Goal: Task Accomplishment & Management: Manage account settings

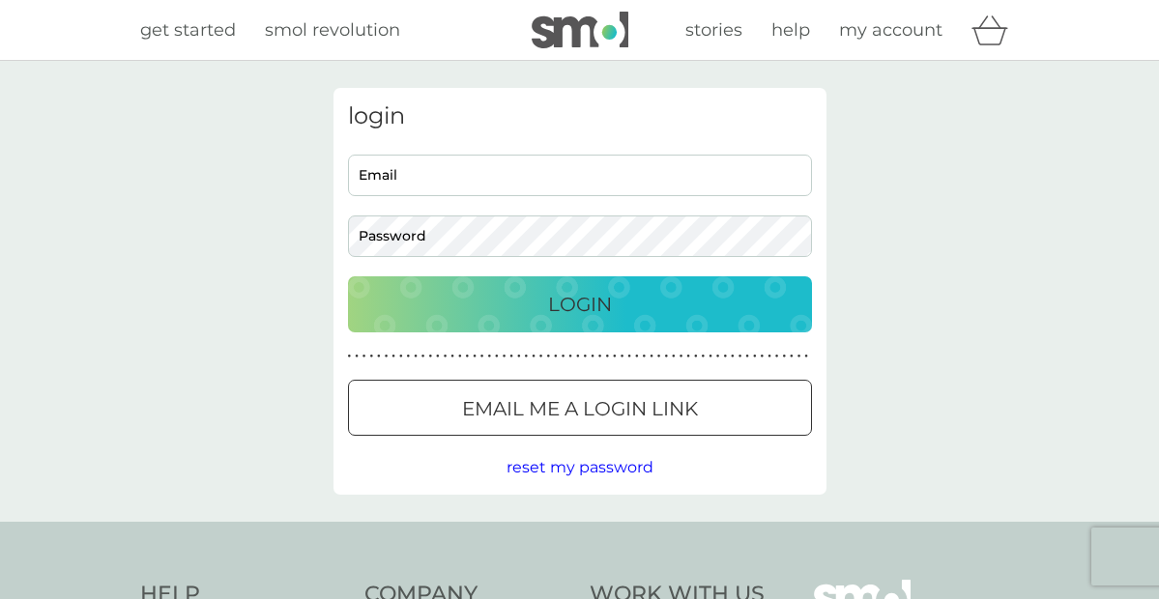
click at [558, 186] on input "Email" at bounding box center [580, 176] width 464 height 42
type input "helensharp2000@gmail.com"
click at [348, 276] on button "Login" at bounding box center [580, 304] width 464 height 56
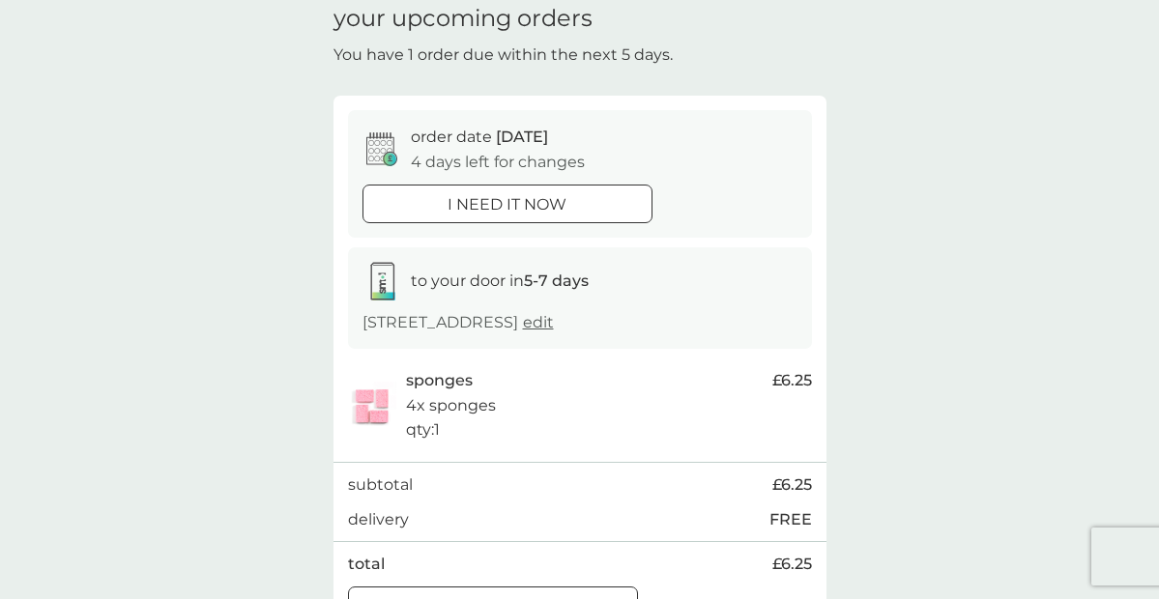
scroll to position [74, 0]
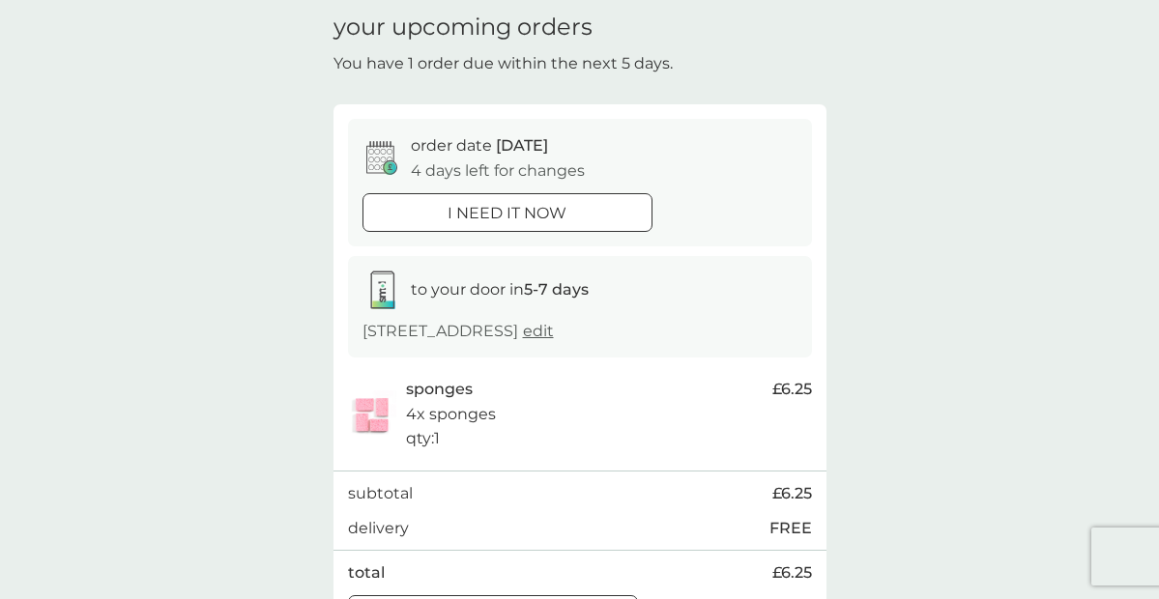
click at [505, 210] on div at bounding box center [507, 212] width 4 height 4
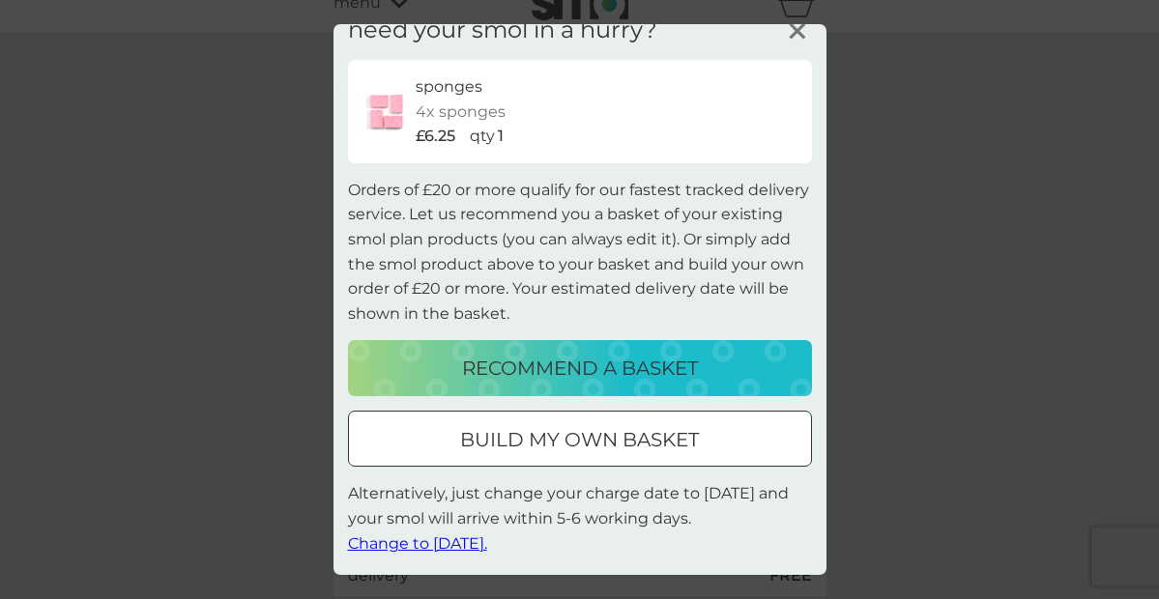
scroll to position [0, 0]
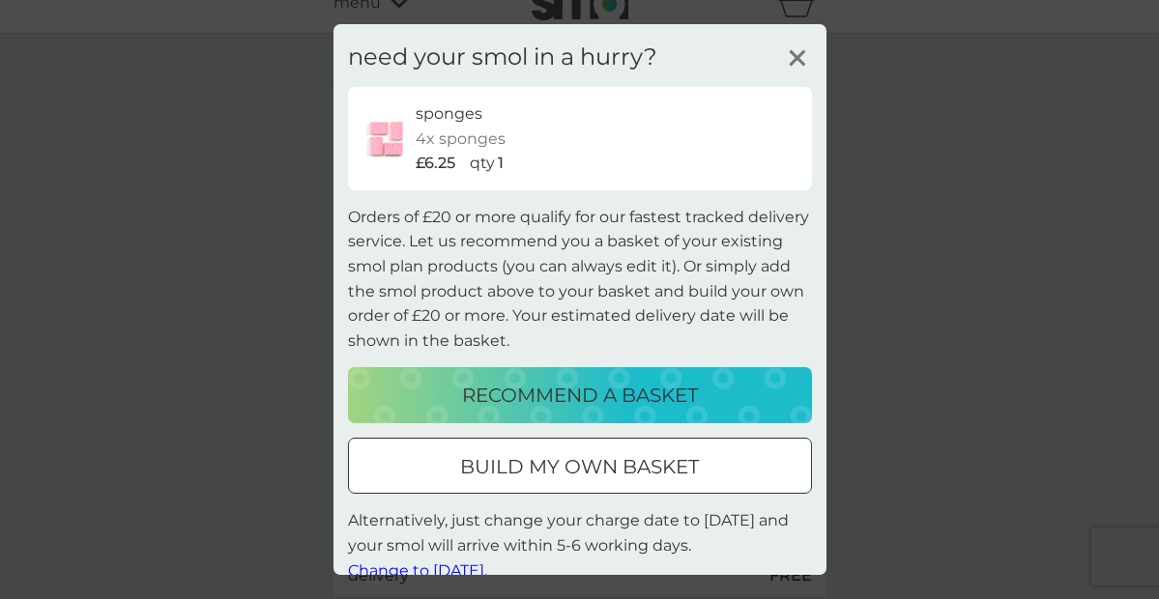
click at [798, 53] on icon at bounding box center [797, 58] width 29 height 29
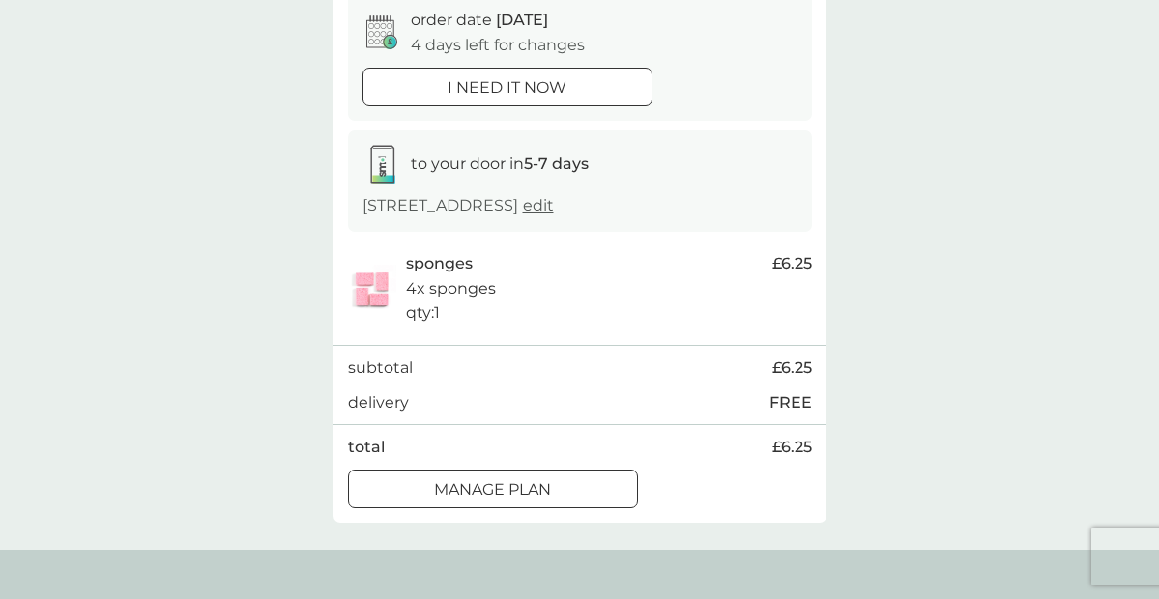
scroll to position [182, 0]
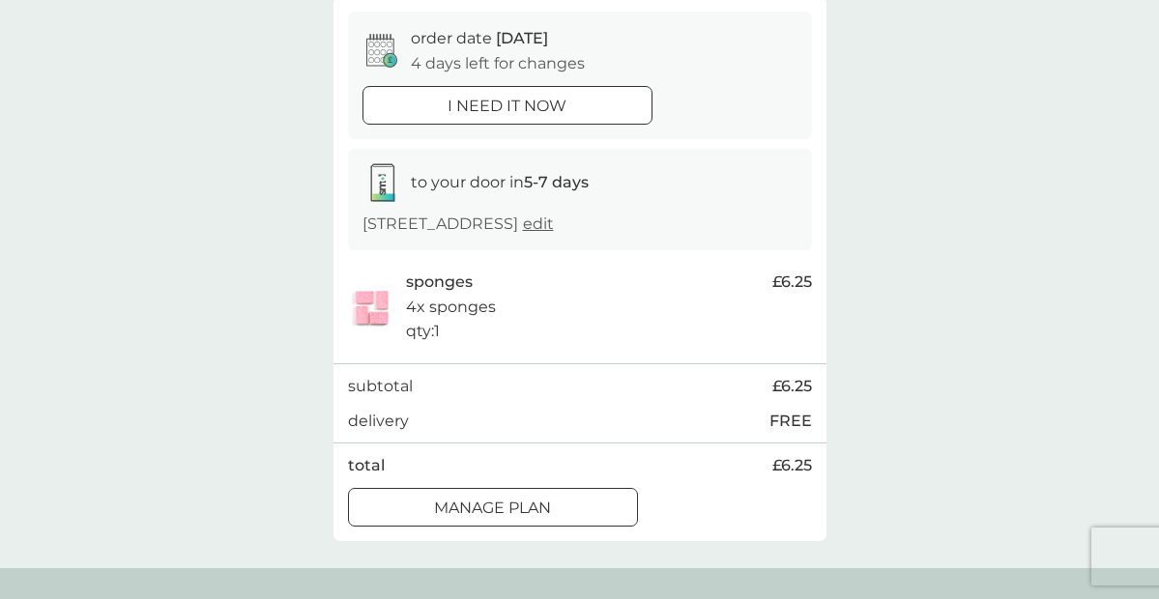
click at [556, 108] on p "i need it now" at bounding box center [507, 106] width 119 height 25
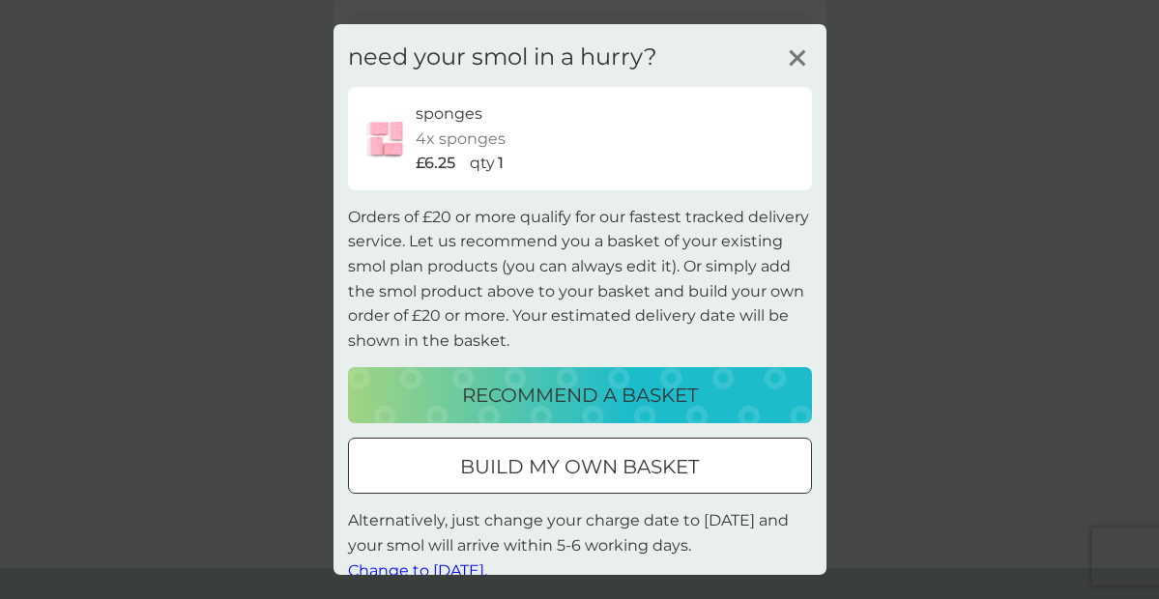
scroll to position [27, 0]
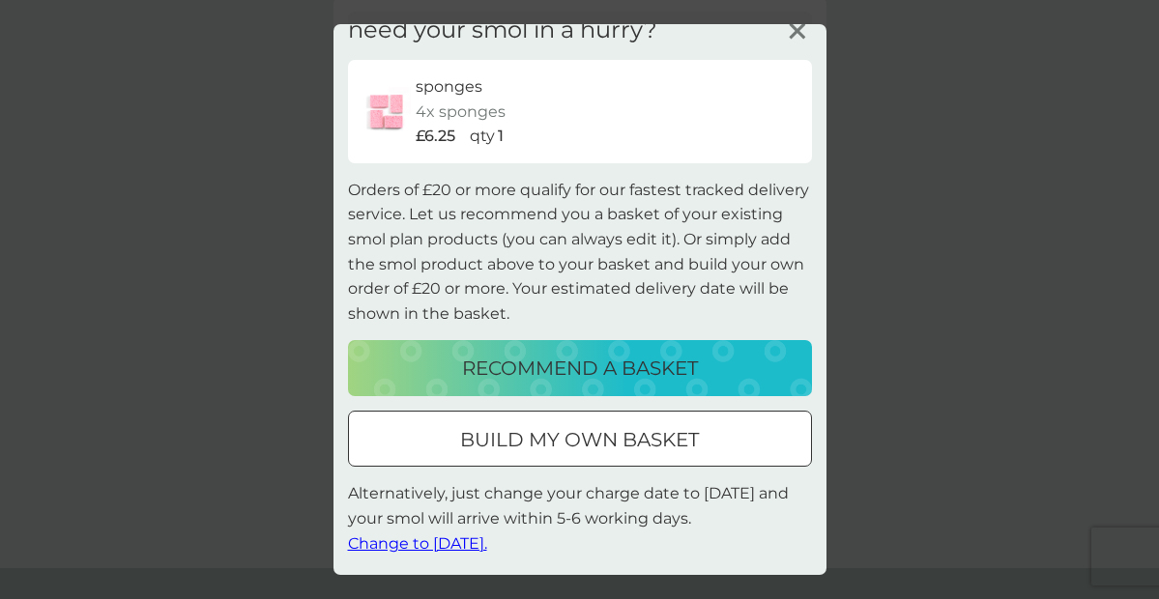
click at [469, 543] on span "Change to [DATE]." at bounding box center [417, 544] width 139 height 18
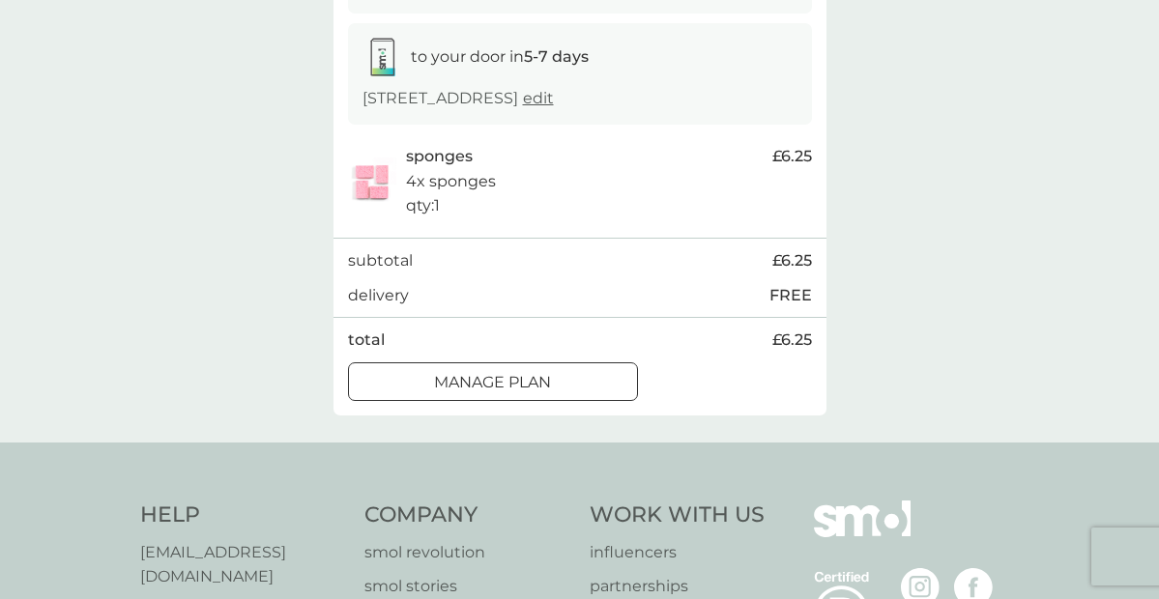
scroll to position [0, 0]
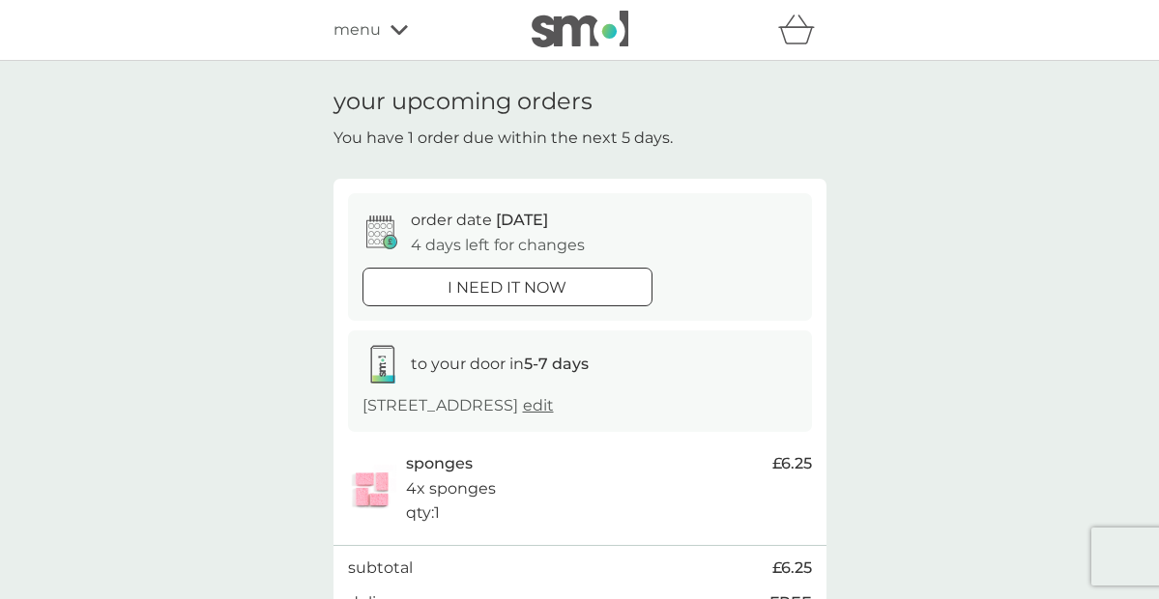
click at [528, 280] on div at bounding box center [508, 287] width 70 height 20
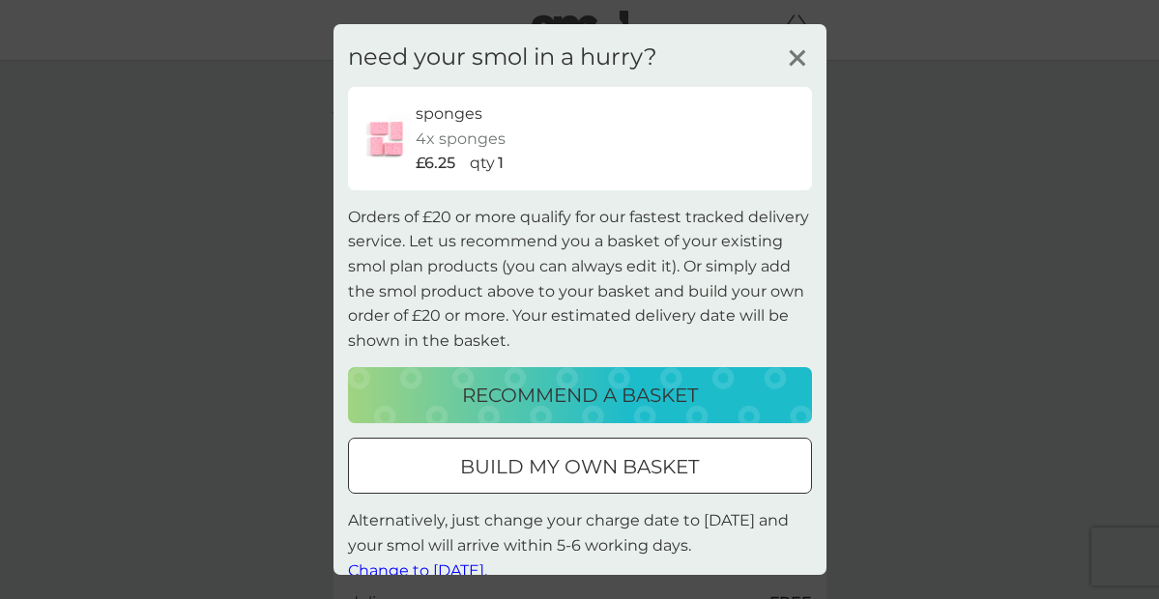
scroll to position [27, 0]
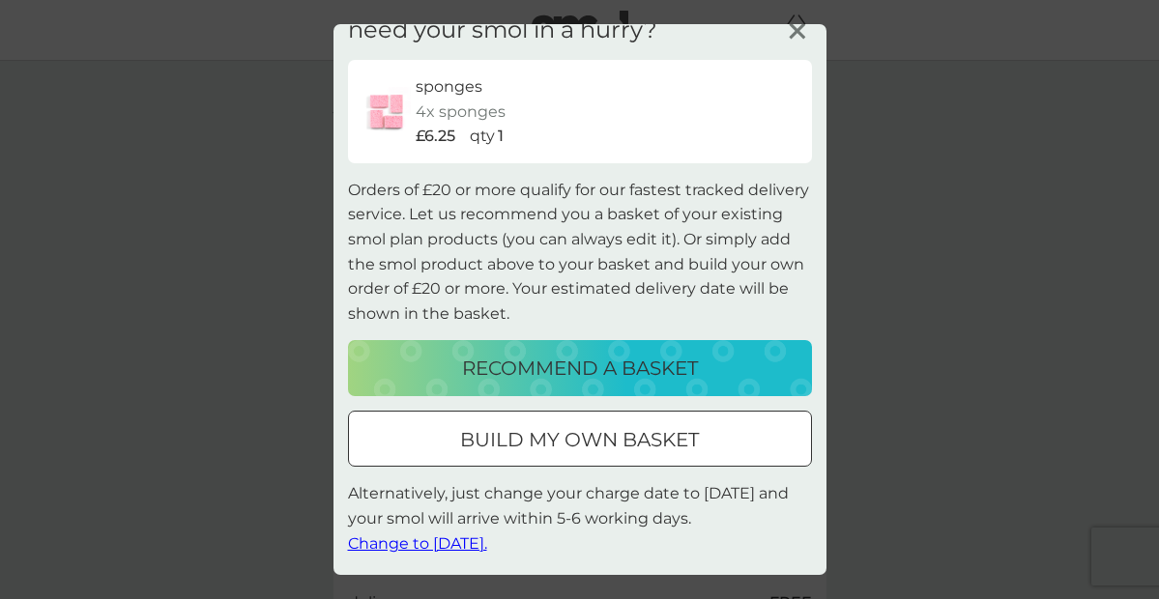
click at [479, 539] on span "Change to [DATE]." at bounding box center [417, 544] width 139 height 18
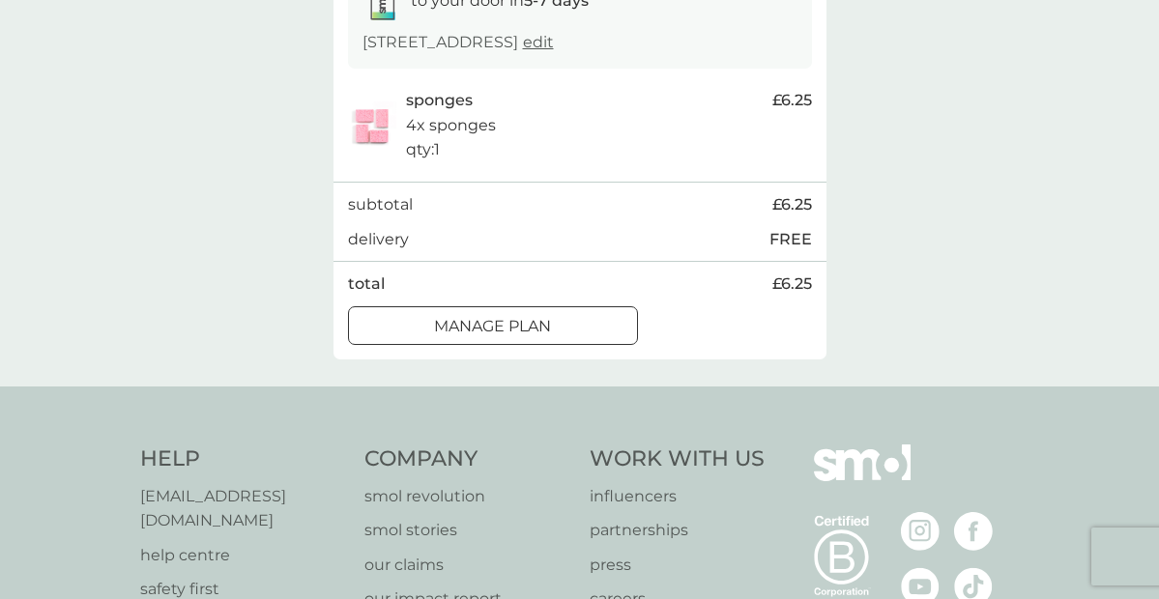
scroll to position [386, 0]
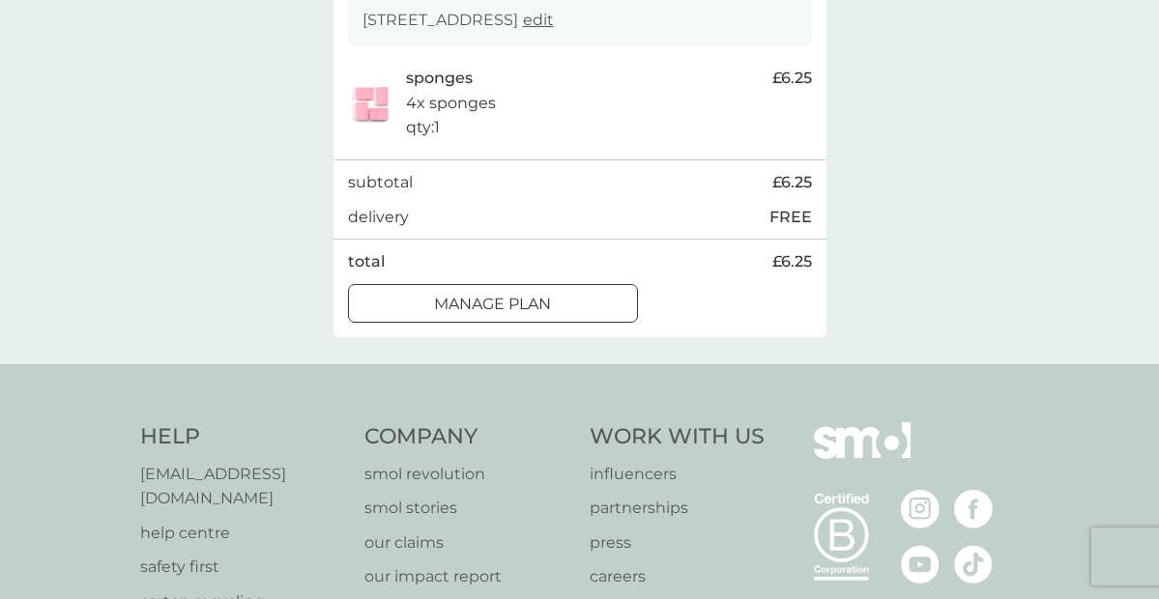
click at [498, 292] on p "Manage plan" at bounding box center [492, 304] width 117 height 25
